Goal: Information Seeking & Learning: Learn about a topic

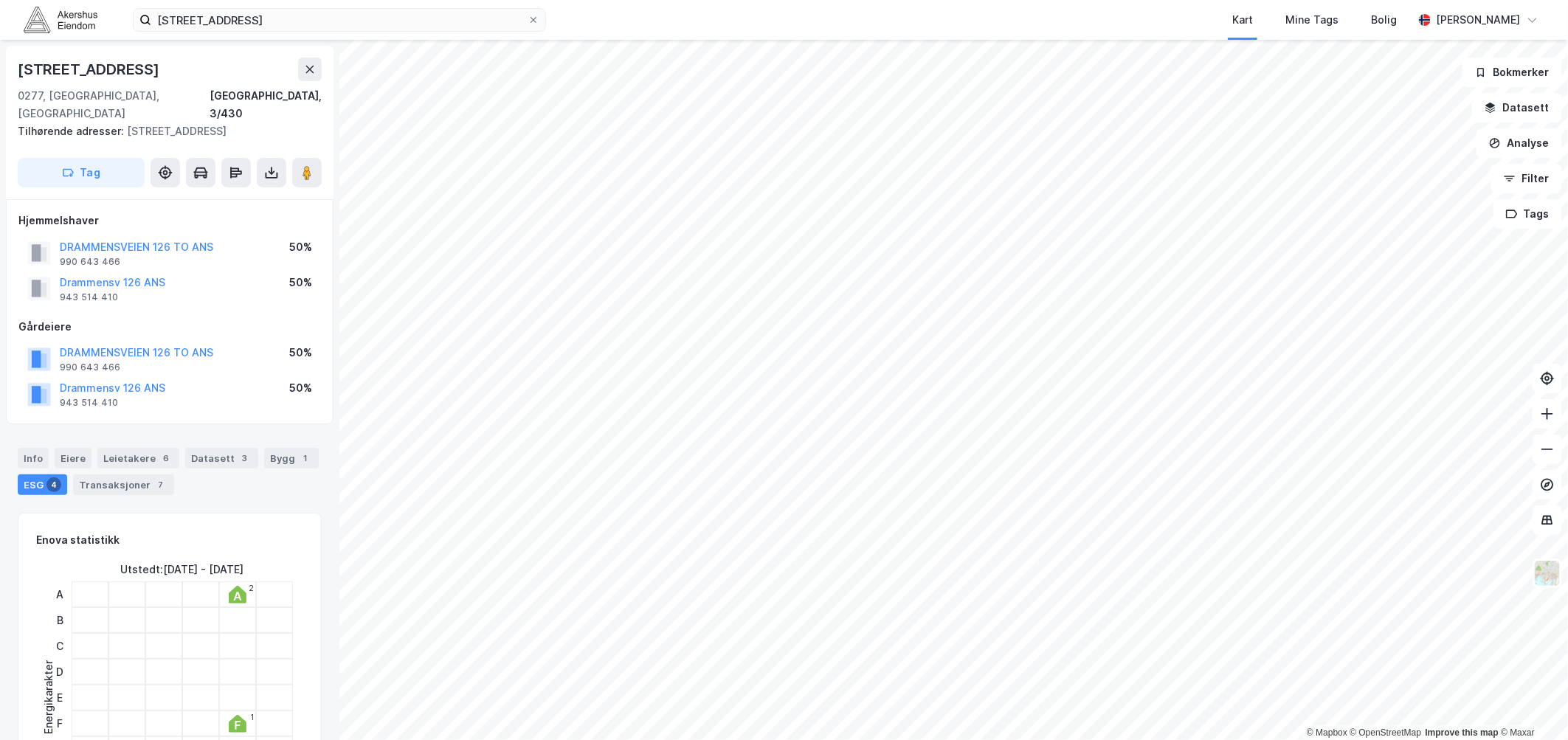
scroll to position [662, 0]
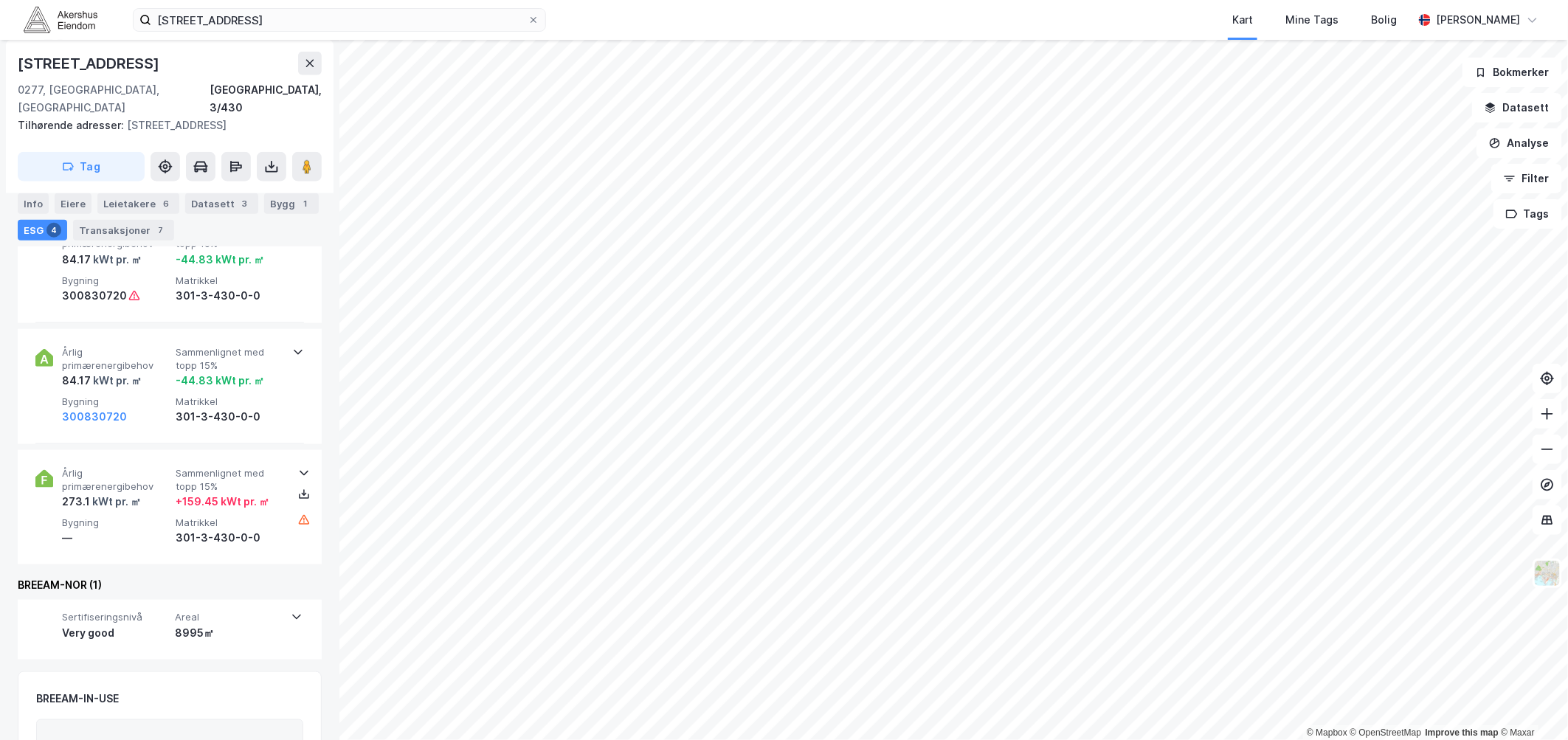
drag, startPoint x: 174, startPoint y: 62, endPoint x: -7, endPoint y: 57, distance: 181.1
click at [0, 57] on html "[STREET_ADDRESS] Kart Mine Tags [PERSON_NAME] © Mapbox © OpenStreetMap Improve …" at bounding box center [784, 370] width 1568 height 740
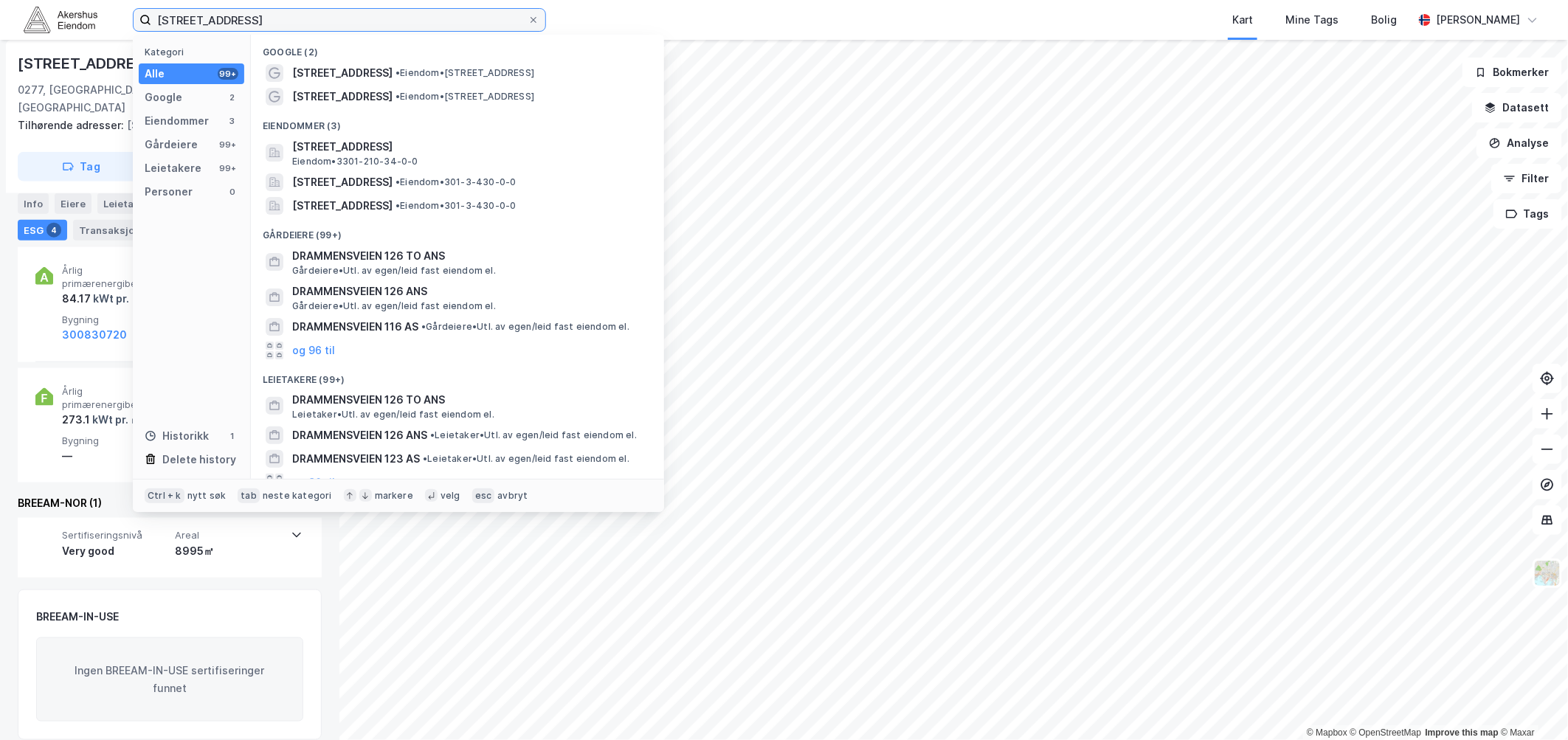
drag, startPoint x: 268, startPoint y: 19, endPoint x: 96, endPoint y: 6, distance: 172.5
click at [96, 6] on div "[STREET_ADDRESS] Kategori Alle 99+ Google 2 Eiendommer 3 Gårdeiere 99+ Leietake…" at bounding box center [784, 19] width 1568 height 40
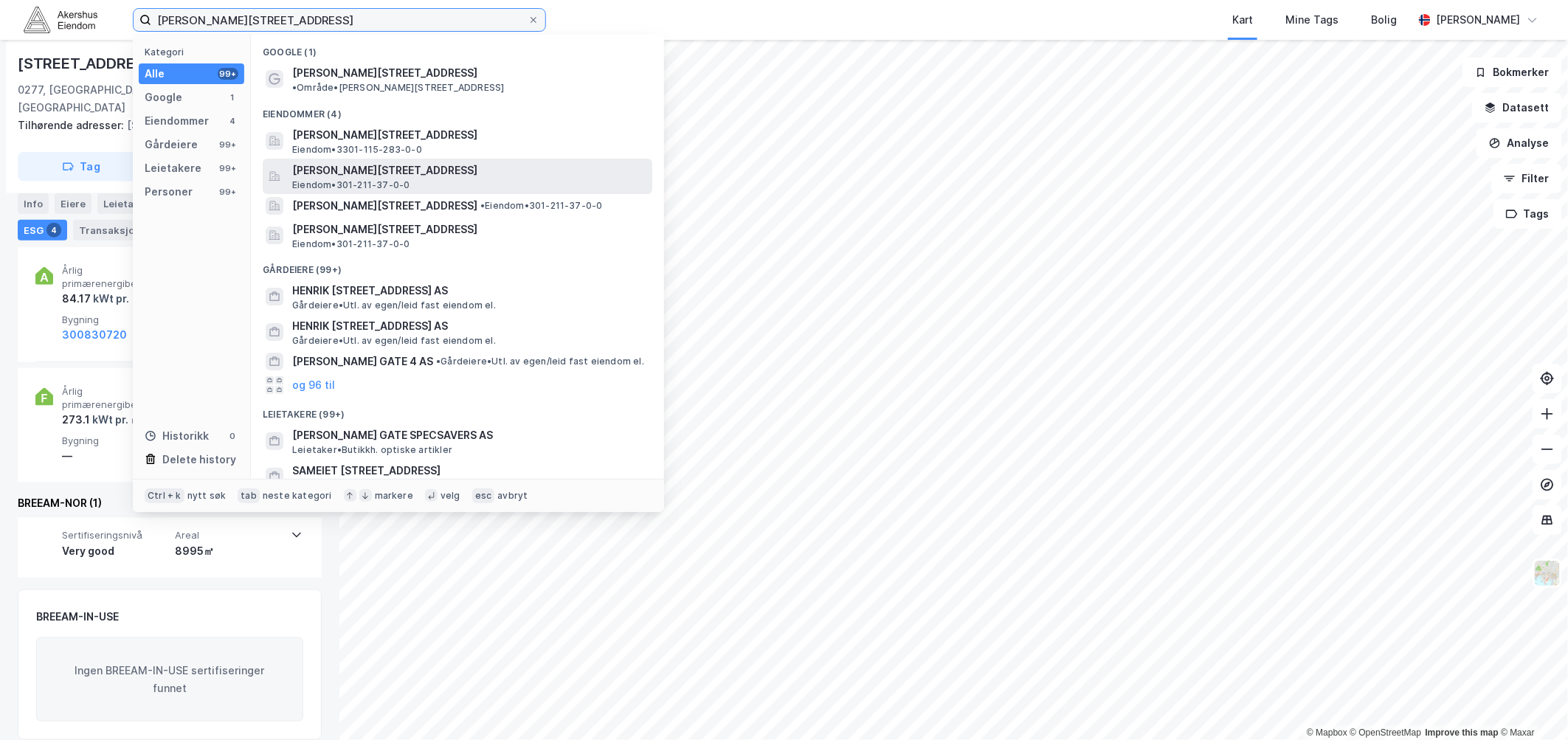
type input "[PERSON_NAME][STREET_ADDRESS]"
click at [451, 163] on span "[PERSON_NAME][STREET_ADDRESS]" at bounding box center [469, 170] width 354 height 18
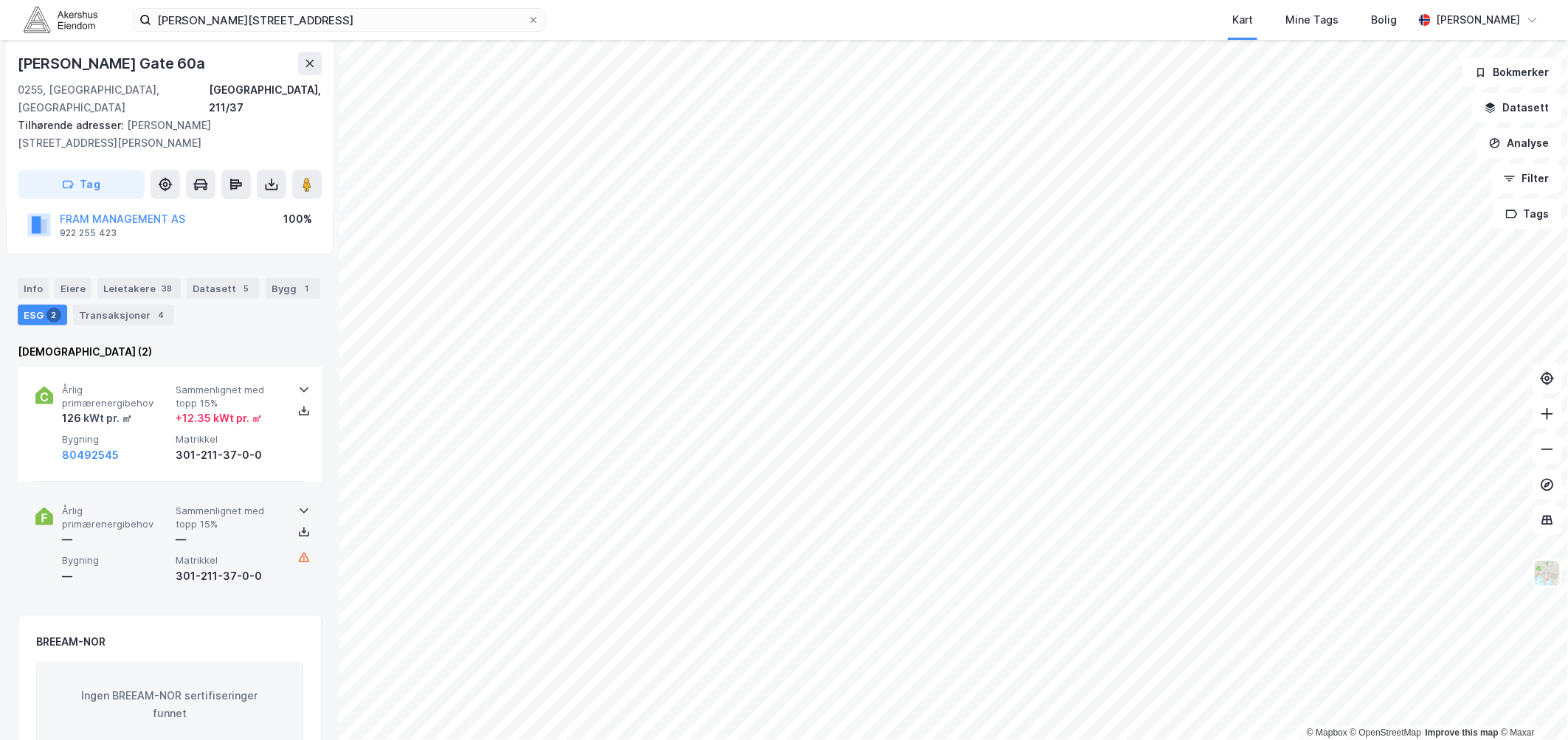
scroll to position [59, 0]
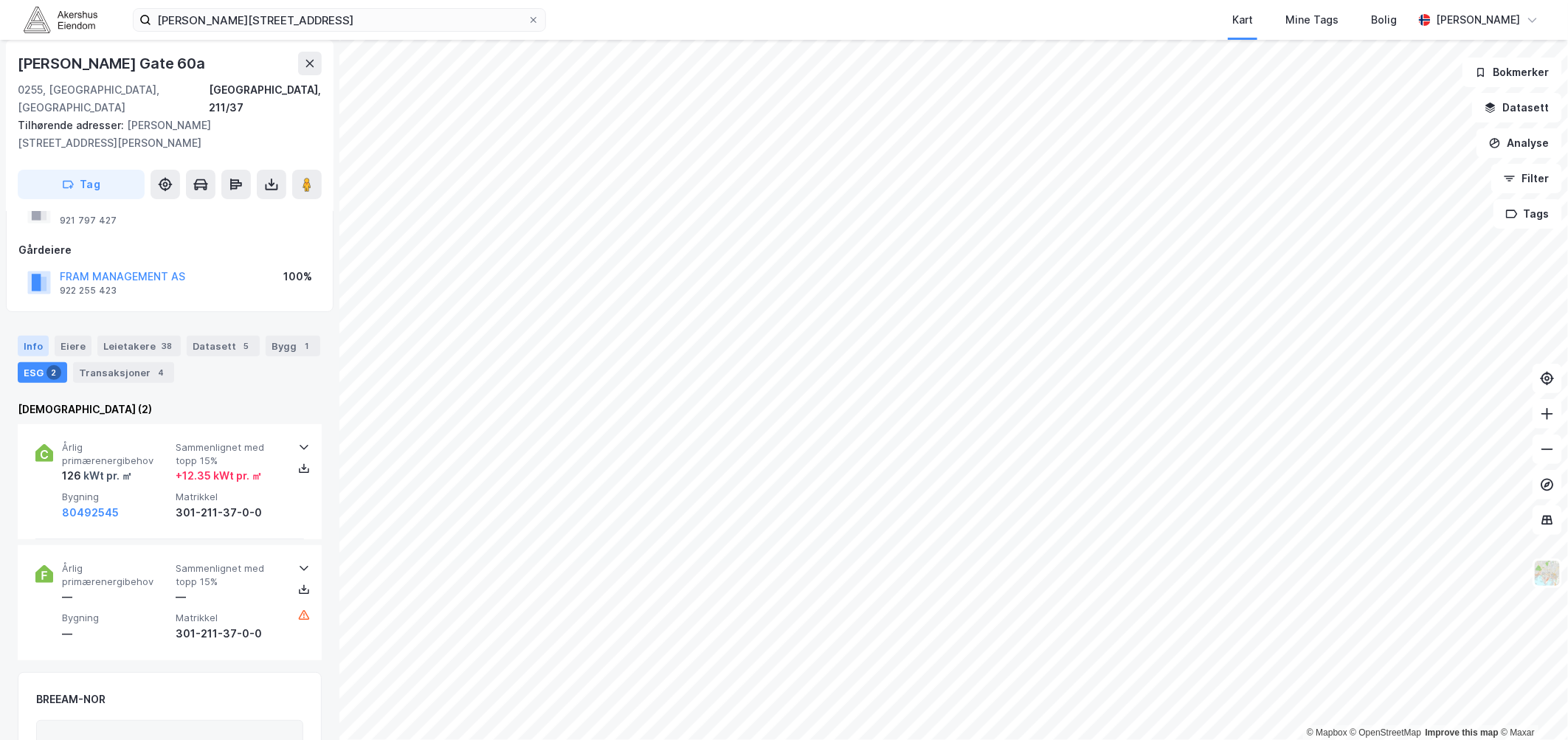
click at [32, 335] on div "Info" at bounding box center [33, 346] width 31 height 20
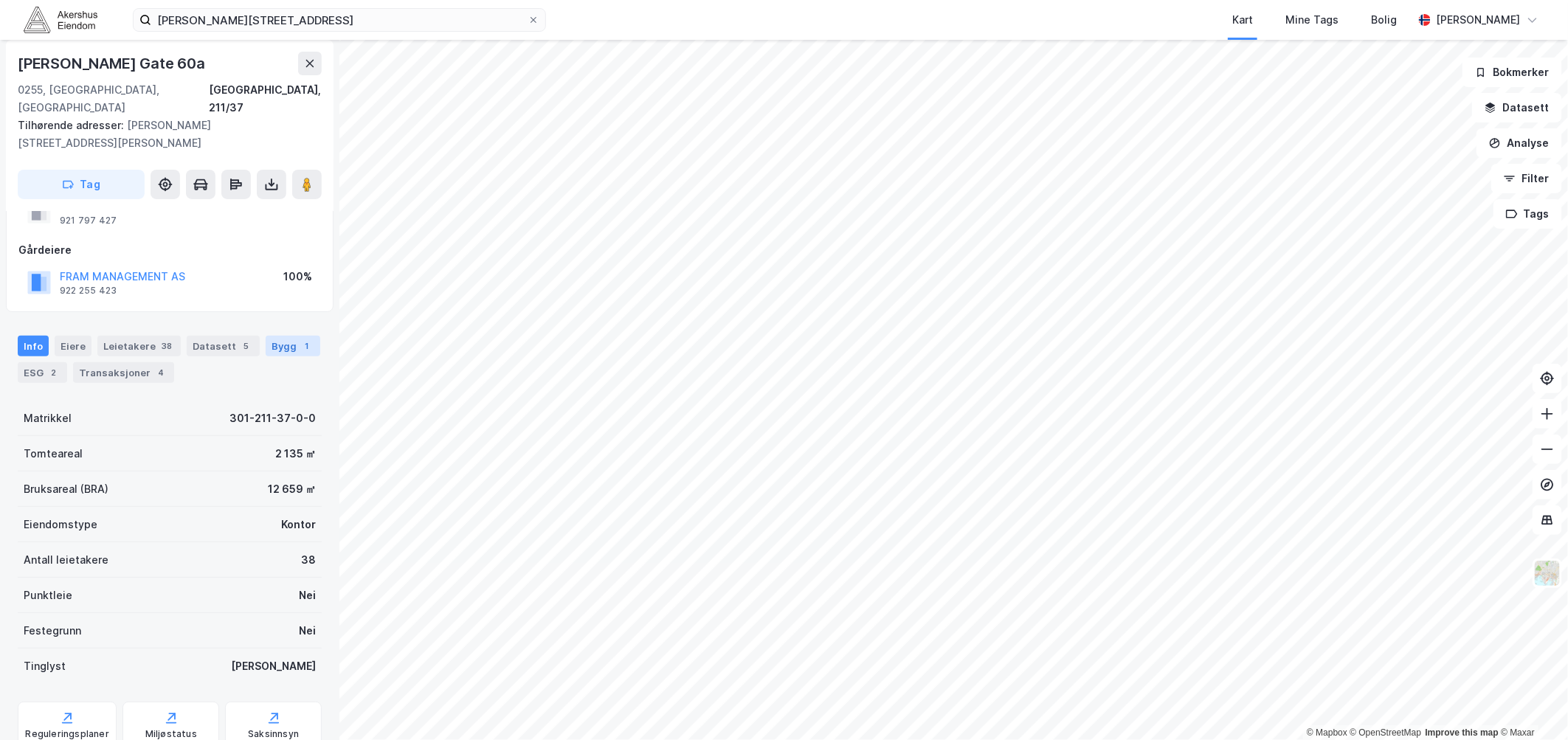
click at [270, 335] on div "Bygg 1" at bounding box center [292, 346] width 55 height 20
